Goal: Task Accomplishment & Management: Manage account settings

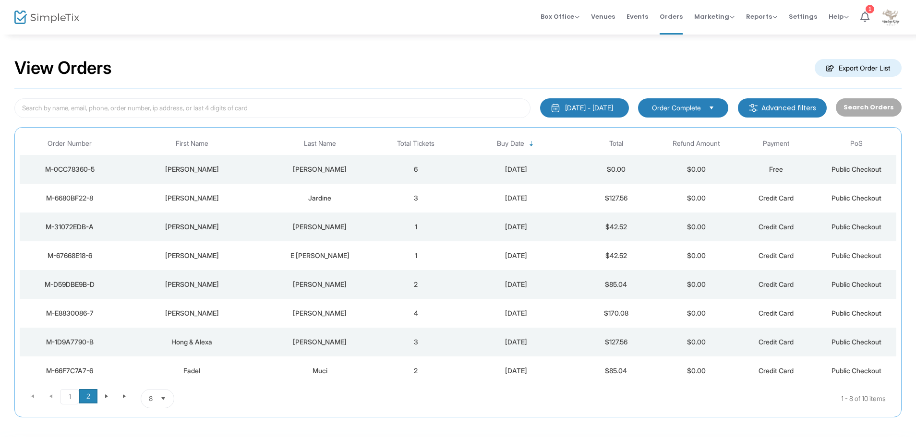
click at [88, 396] on span "2" at bounding box center [88, 396] width 18 height 14
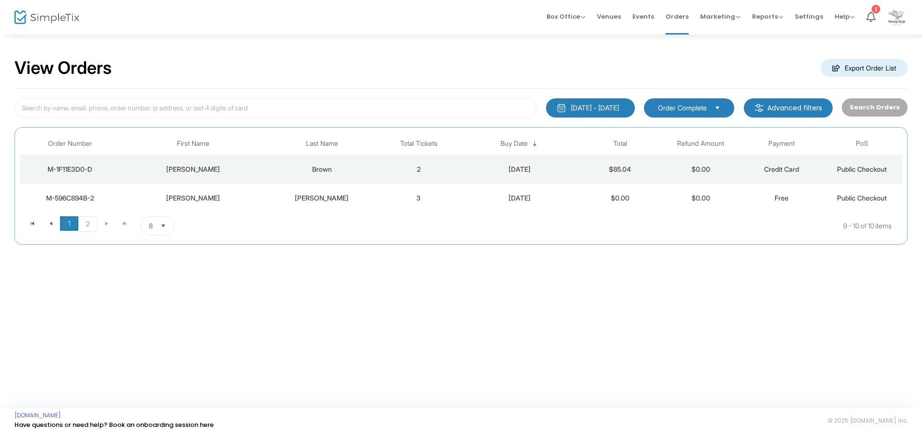
click at [71, 223] on span "1" at bounding box center [69, 224] width 18 height 14
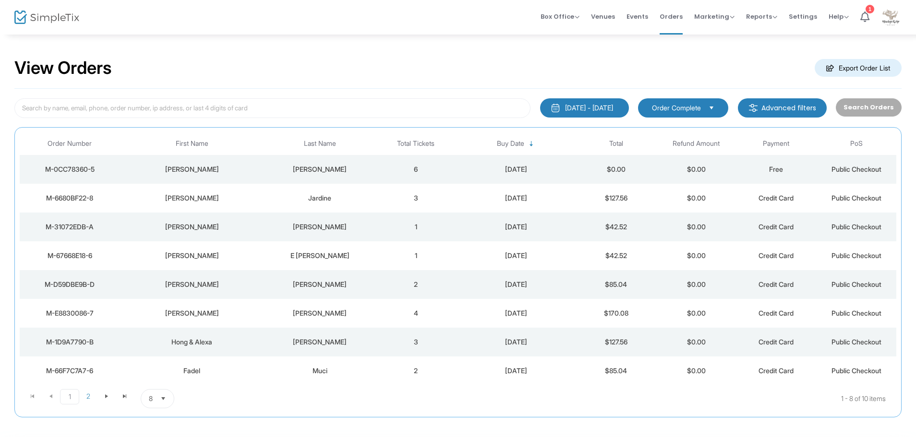
click at [681, 106] on span "Order Complete" at bounding box center [676, 108] width 49 height 10
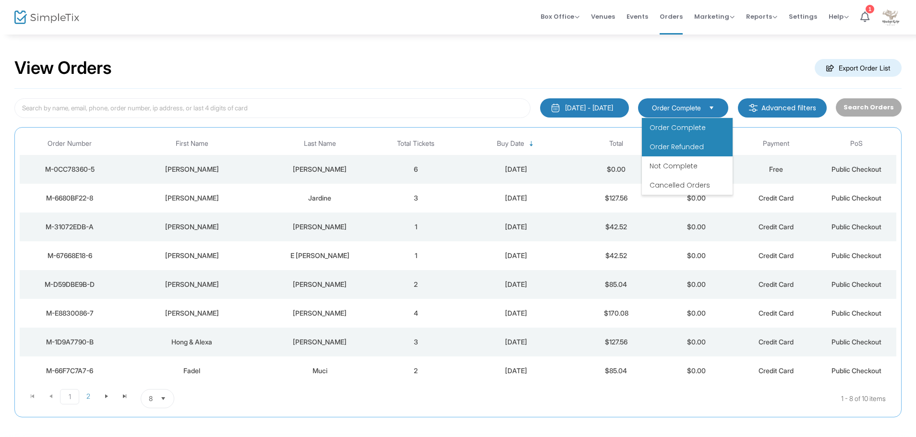
click at [683, 145] on span "Order Refunded" at bounding box center [677, 147] width 54 height 10
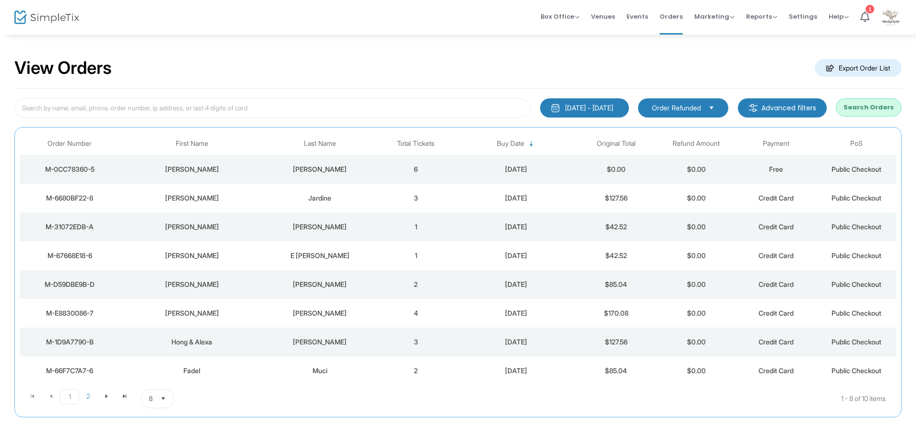
click at [291, 73] on div "View Orders Export Order List" at bounding box center [457, 68] width 887 height 41
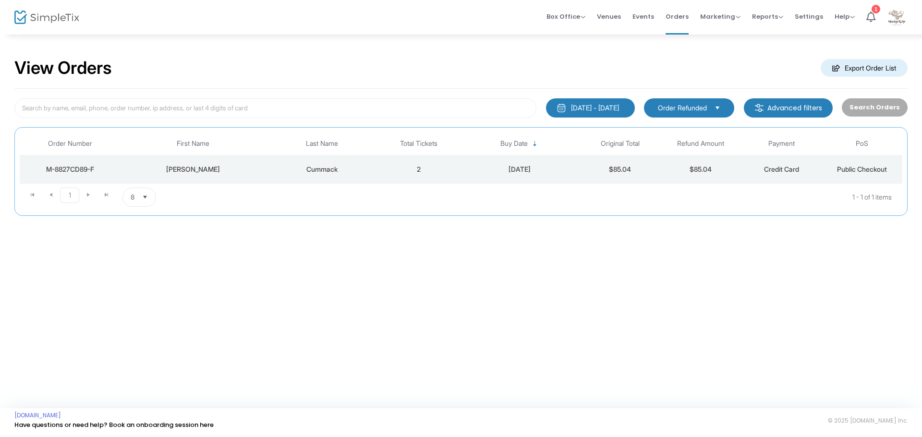
click at [691, 106] on span "Order Refunded" at bounding box center [682, 108] width 49 height 10
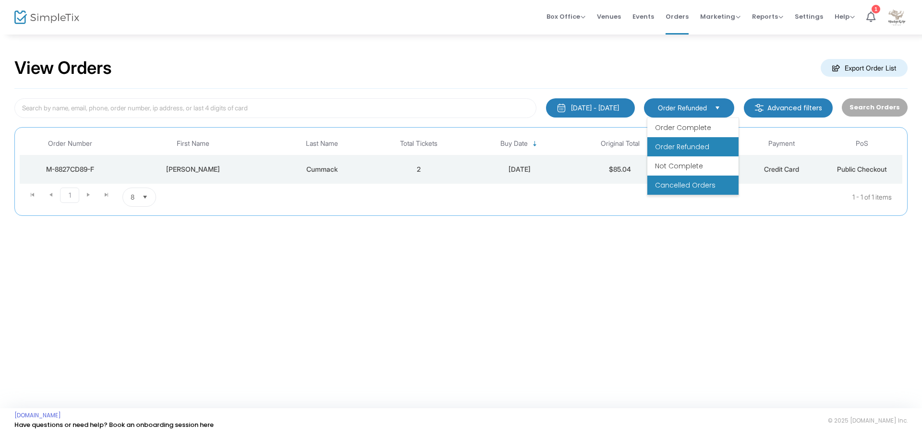
click at [685, 191] on li "Cancelled Orders" at bounding box center [692, 185] width 91 height 19
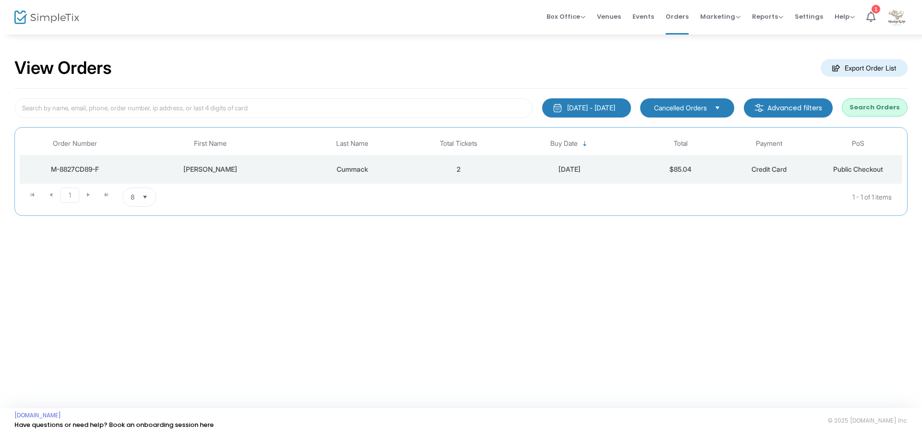
click at [691, 108] on span "Cancelled Orders" at bounding box center [680, 108] width 53 height 10
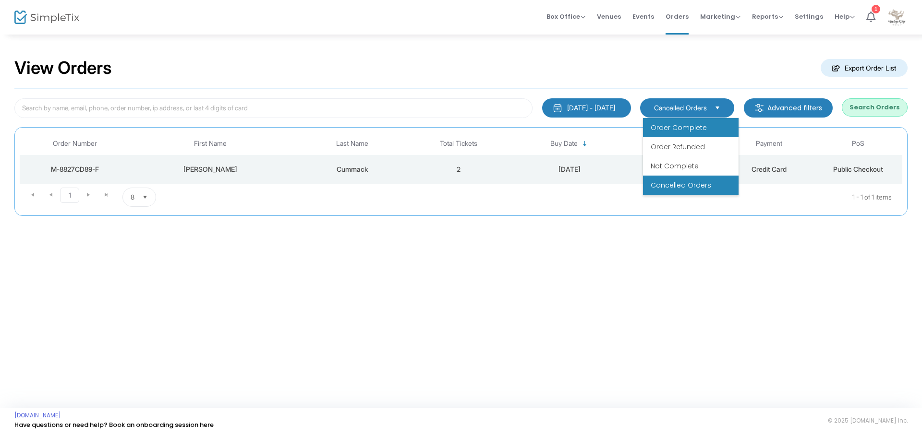
click at [690, 132] on span "Order Complete" at bounding box center [679, 128] width 56 height 10
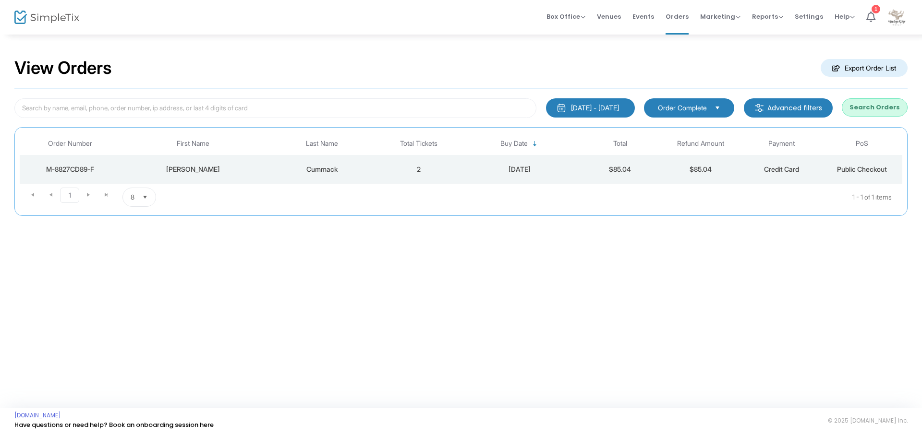
click at [703, 109] on span "Order Complete" at bounding box center [682, 108] width 49 height 10
click at [694, 131] on span "Order Complete" at bounding box center [683, 128] width 56 height 10
click at [517, 60] on div "View Orders Export Order List" at bounding box center [460, 68] width 893 height 41
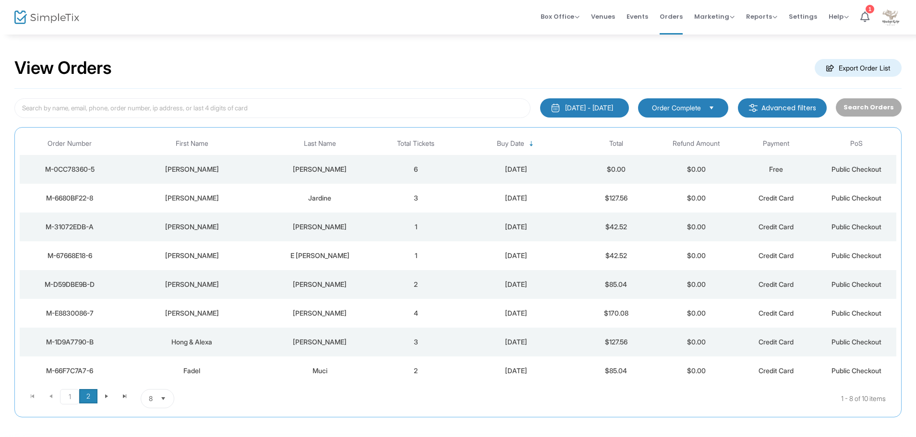
click at [88, 401] on span "2" at bounding box center [88, 396] width 18 height 14
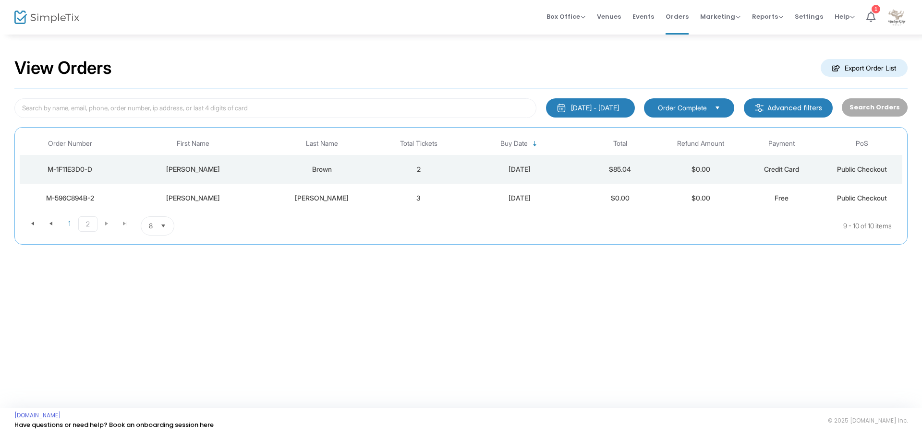
click at [619, 108] on div "[DATE] - [DATE]" at bounding box center [595, 108] width 48 height 10
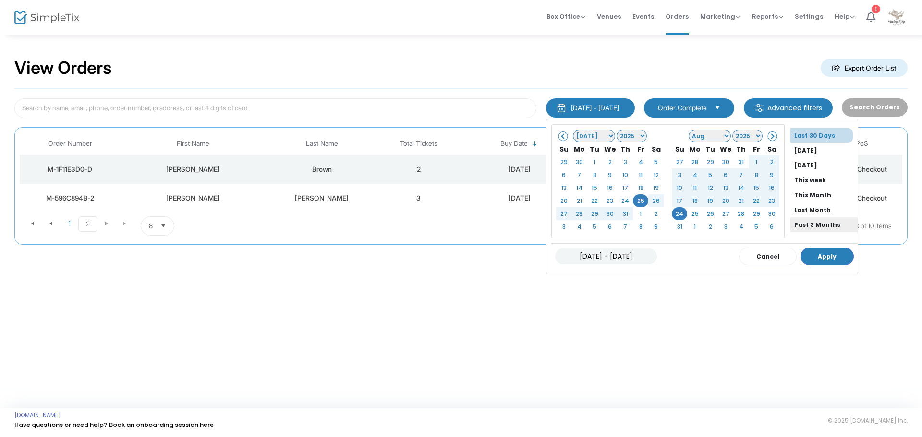
click at [791, 227] on li "Past 3 Months" at bounding box center [823, 225] width 67 height 15
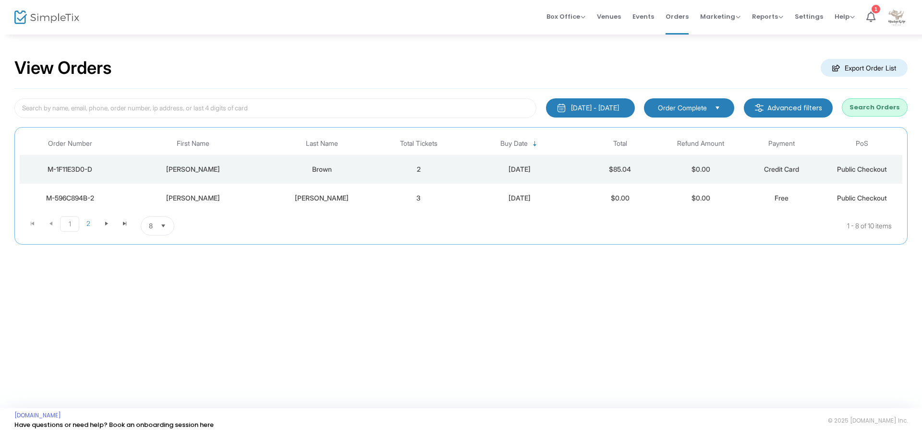
click at [699, 109] on span "Order Complete" at bounding box center [682, 108] width 49 height 10
click at [691, 125] on span "Order Complete" at bounding box center [683, 128] width 56 height 10
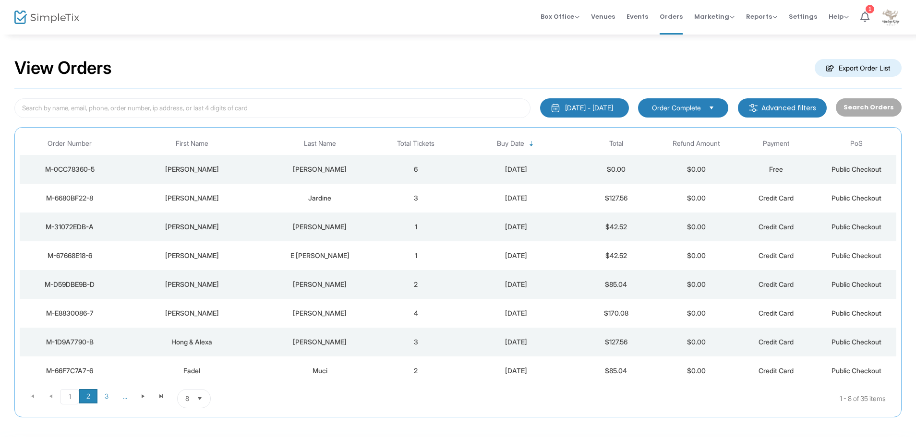
click at [86, 399] on span "2" at bounding box center [88, 396] width 18 height 14
click at [58, 255] on div "M-5D3D726A-9" at bounding box center [69, 256] width 95 height 10
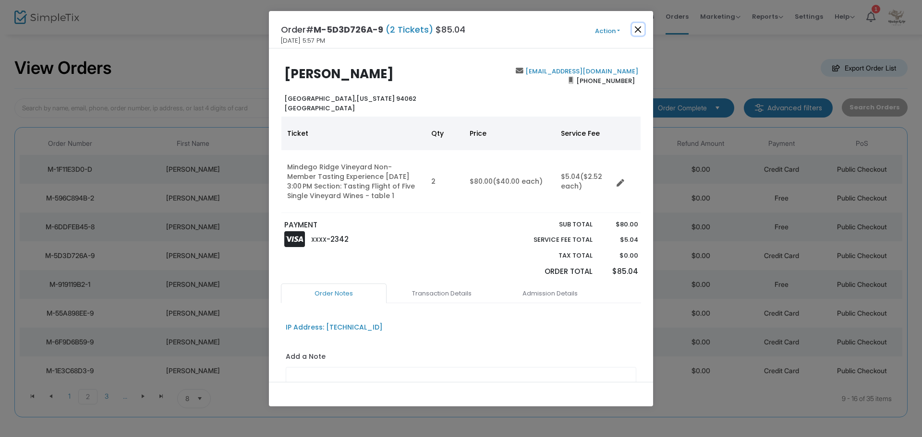
click at [637, 27] on button "Close" at bounding box center [638, 29] width 12 height 12
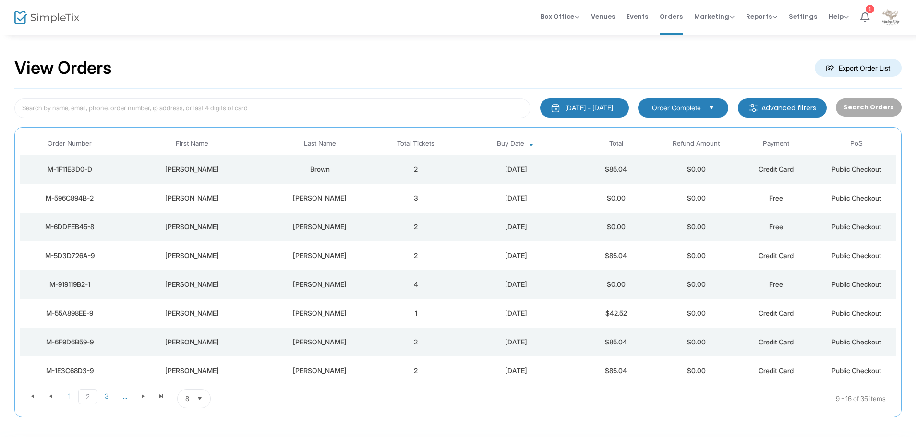
click at [80, 254] on div "M-5D3D726A-9" at bounding box center [69, 256] width 95 height 10
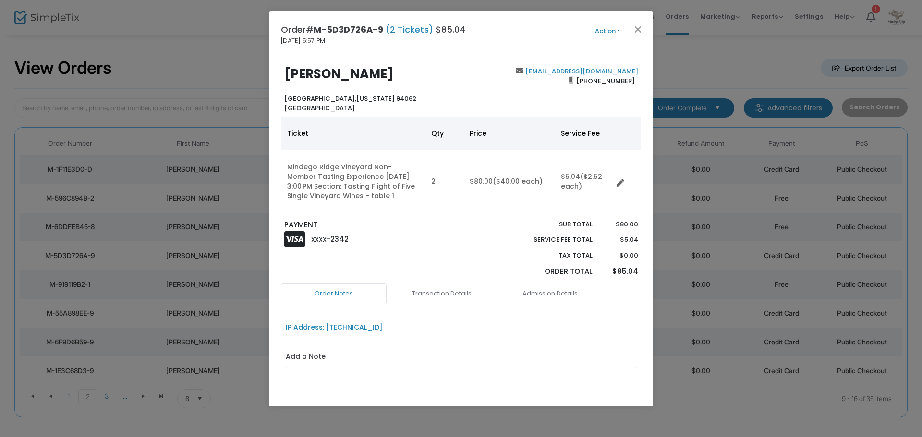
click at [618, 32] on button "Action" at bounding box center [608, 31] width 58 height 11
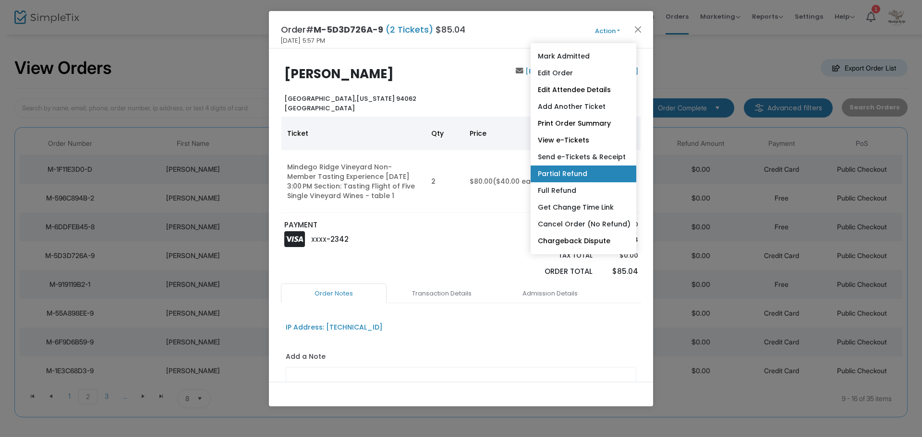
click at [568, 176] on link "Partial Refund" at bounding box center [584, 174] width 106 height 17
radio input "true"
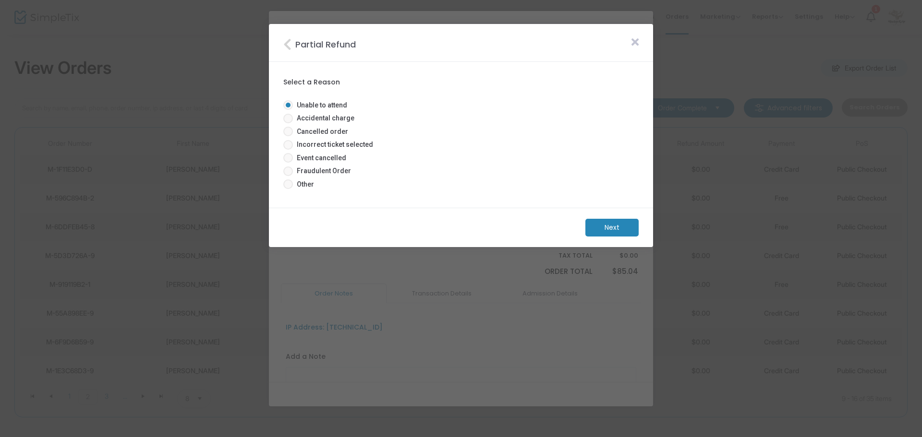
click at [620, 229] on m-button "Next" at bounding box center [611, 228] width 53 height 18
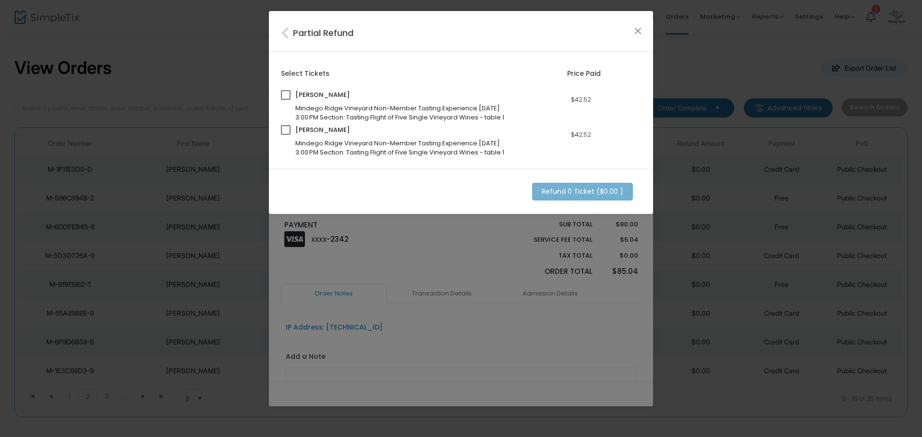
click at [285, 93] on span at bounding box center [286, 95] width 10 height 10
click at [285, 100] on input "checkbox" at bounding box center [285, 100] width 0 height 0
checkbox input "true"
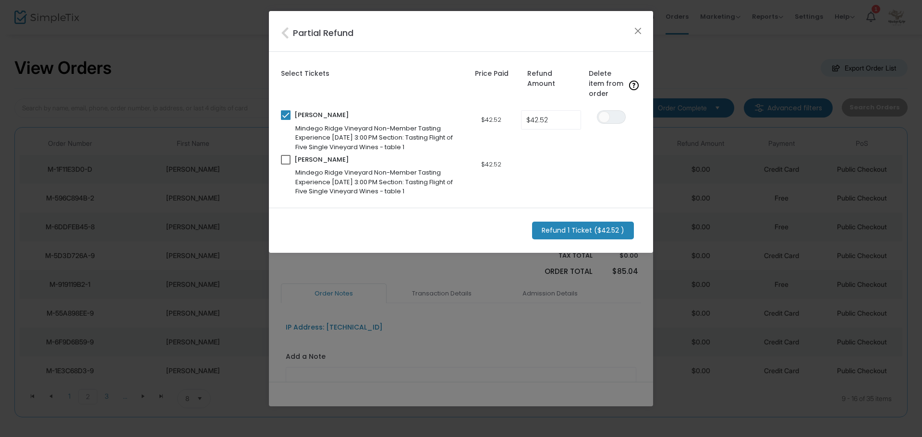
click at [285, 157] on span at bounding box center [286, 160] width 10 height 10
click at [285, 165] on input "checkbox" at bounding box center [285, 165] width 0 height 0
checkbox input "true"
click at [553, 116] on input "42.52" at bounding box center [550, 120] width 59 height 18
type input "$40.00"
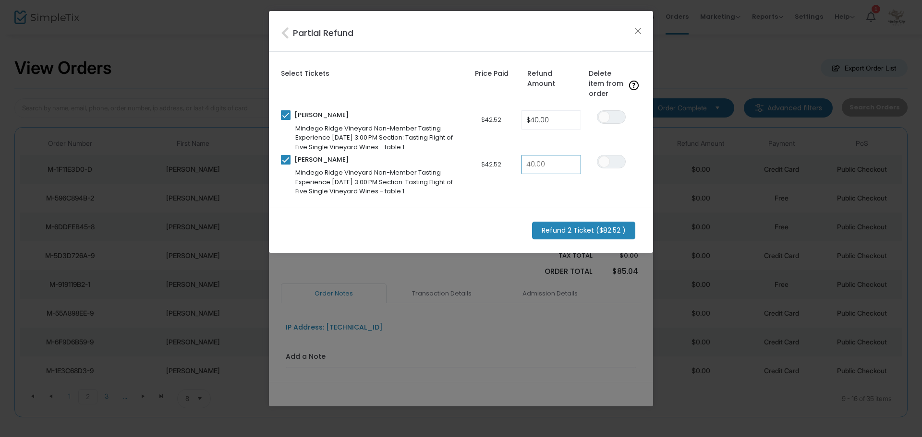
type input "$40.00"
click at [569, 191] on div "Tyler McNish Mindego Ridge Vineyard Non-Member Tasting Experience 8/30/2025 3:0…" at bounding box center [461, 173] width 370 height 45
click at [594, 232] on m-button "Refund 2 Ticket ($80.00 )" at bounding box center [584, 231] width 105 height 18
